Goal: Information Seeking & Learning: Check status

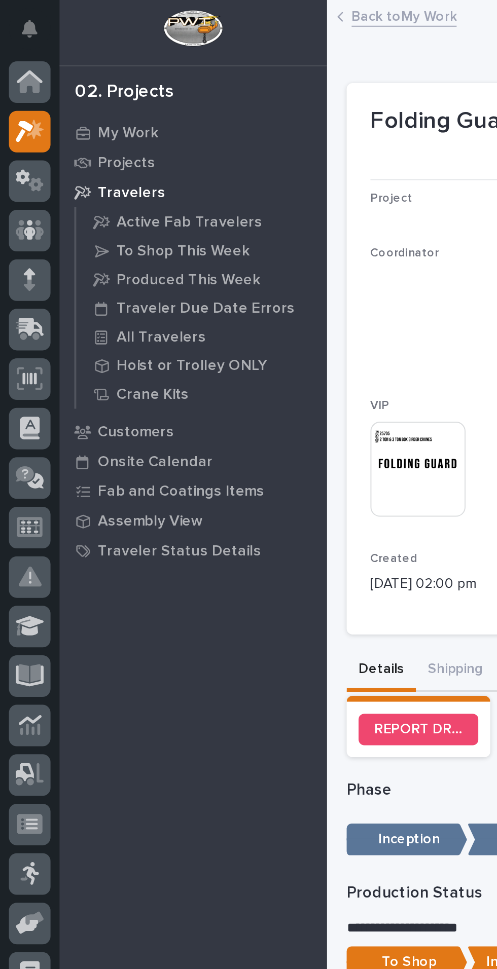
click at [195, 10] on link "Back to My Work" at bounding box center [207, 8] width 54 height 12
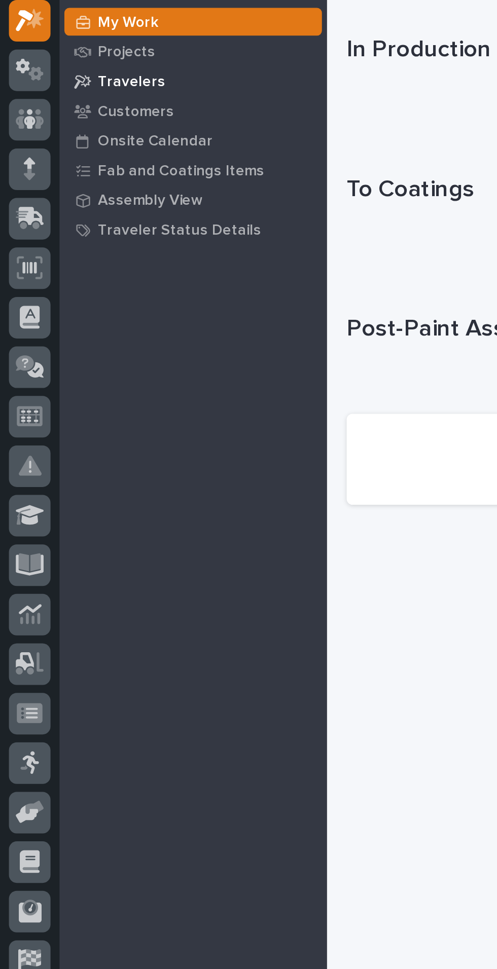
click at [53, 101] on p "Travelers" at bounding box center [67, 98] width 34 height 9
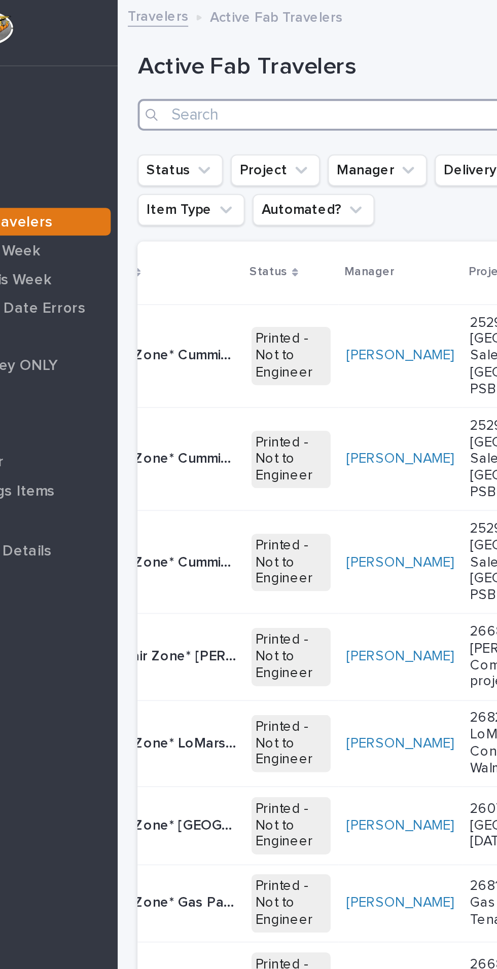
click at [221, 57] on input "Search" at bounding box center [331, 59] width 309 height 16
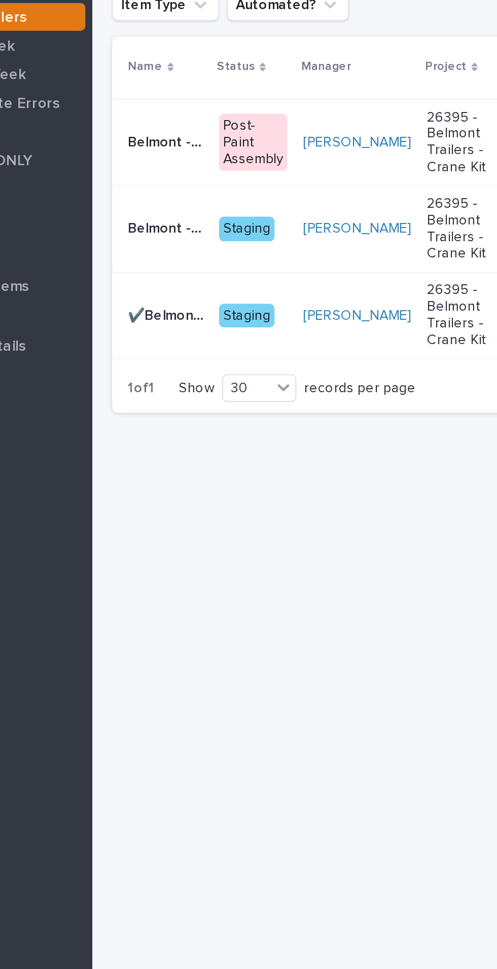
type input "395"
click at [203, 180] on p "Belmont - Crane Kit" at bounding box center [205, 177] width 41 height 11
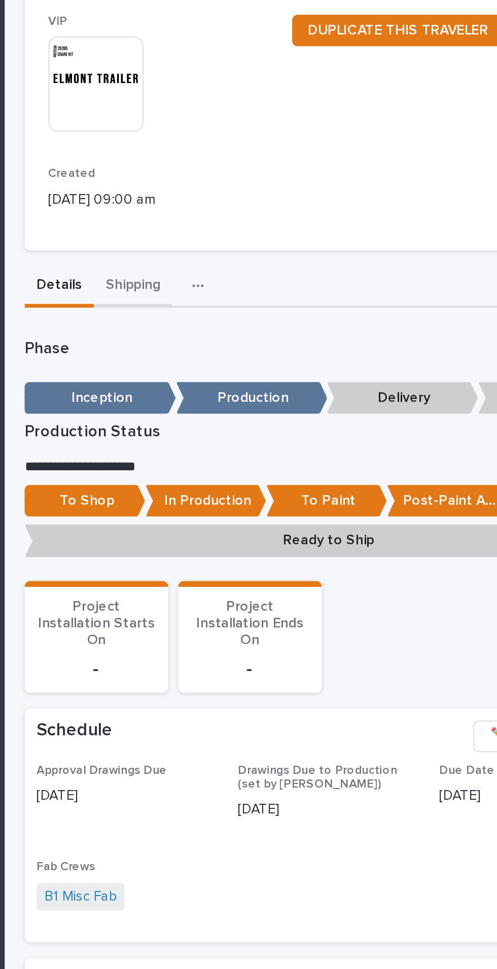
click at [227, 353] on button "Shipping" at bounding box center [233, 354] width 40 height 21
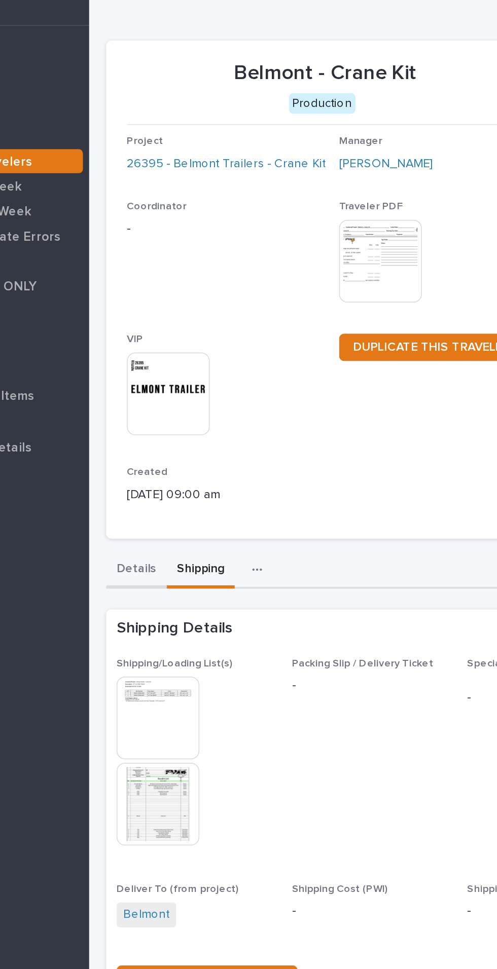
click at [194, 361] on button "Details" at bounding box center [194, 354] width 35 height 21
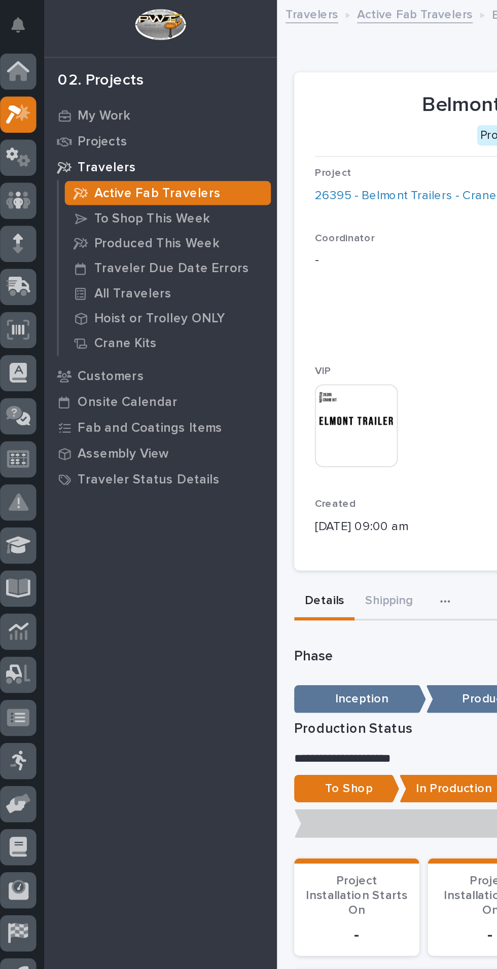
click at [91, 342] on div "My Work Projects Travelers Active Fab Travelers To Shop This Week Produced This…" at bounding box center [98, 514] width 137 height 909
